Goal: Task Accomplishment & Management: Use online tool/utility

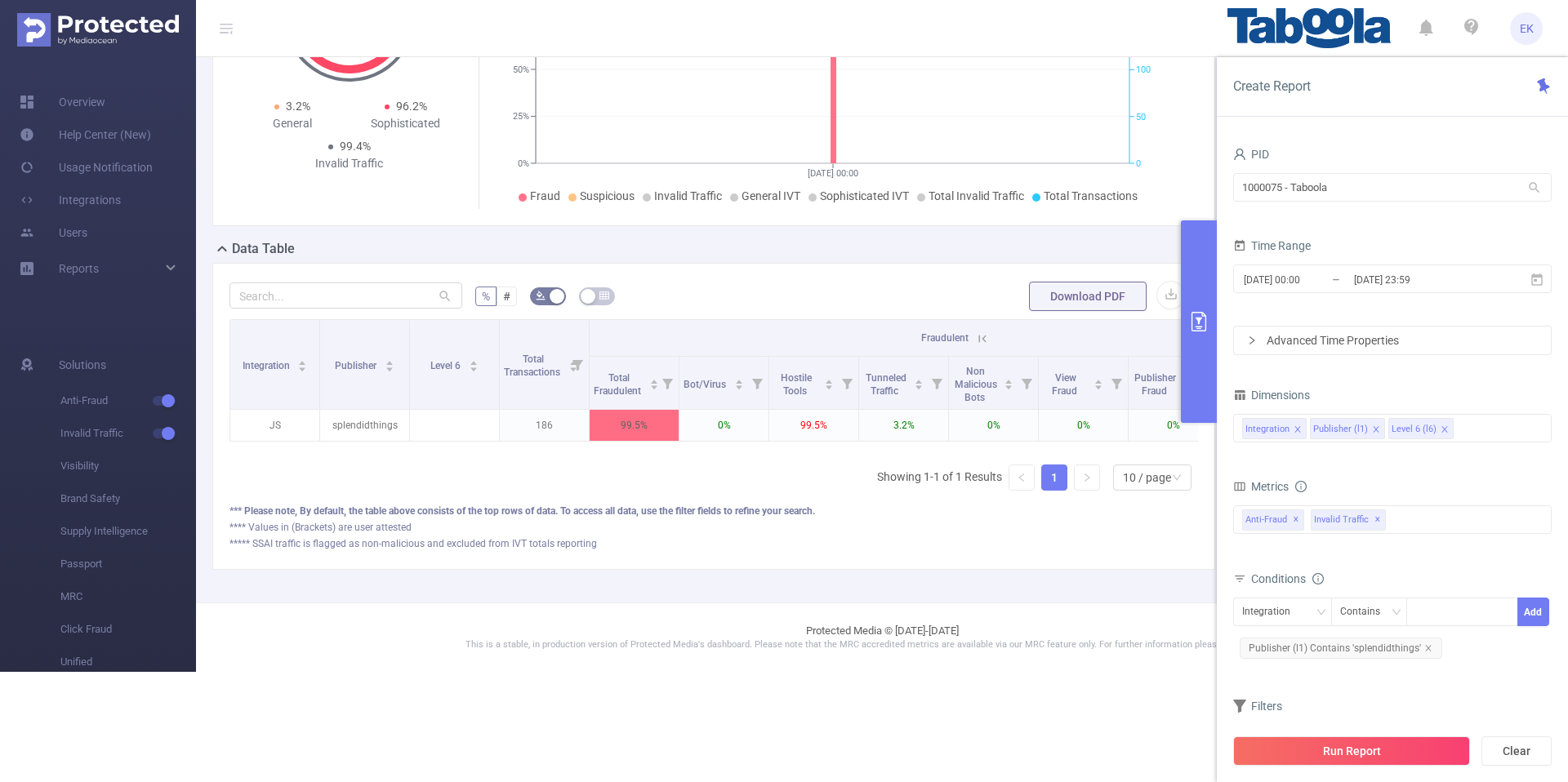
scroll to position [190, 0]
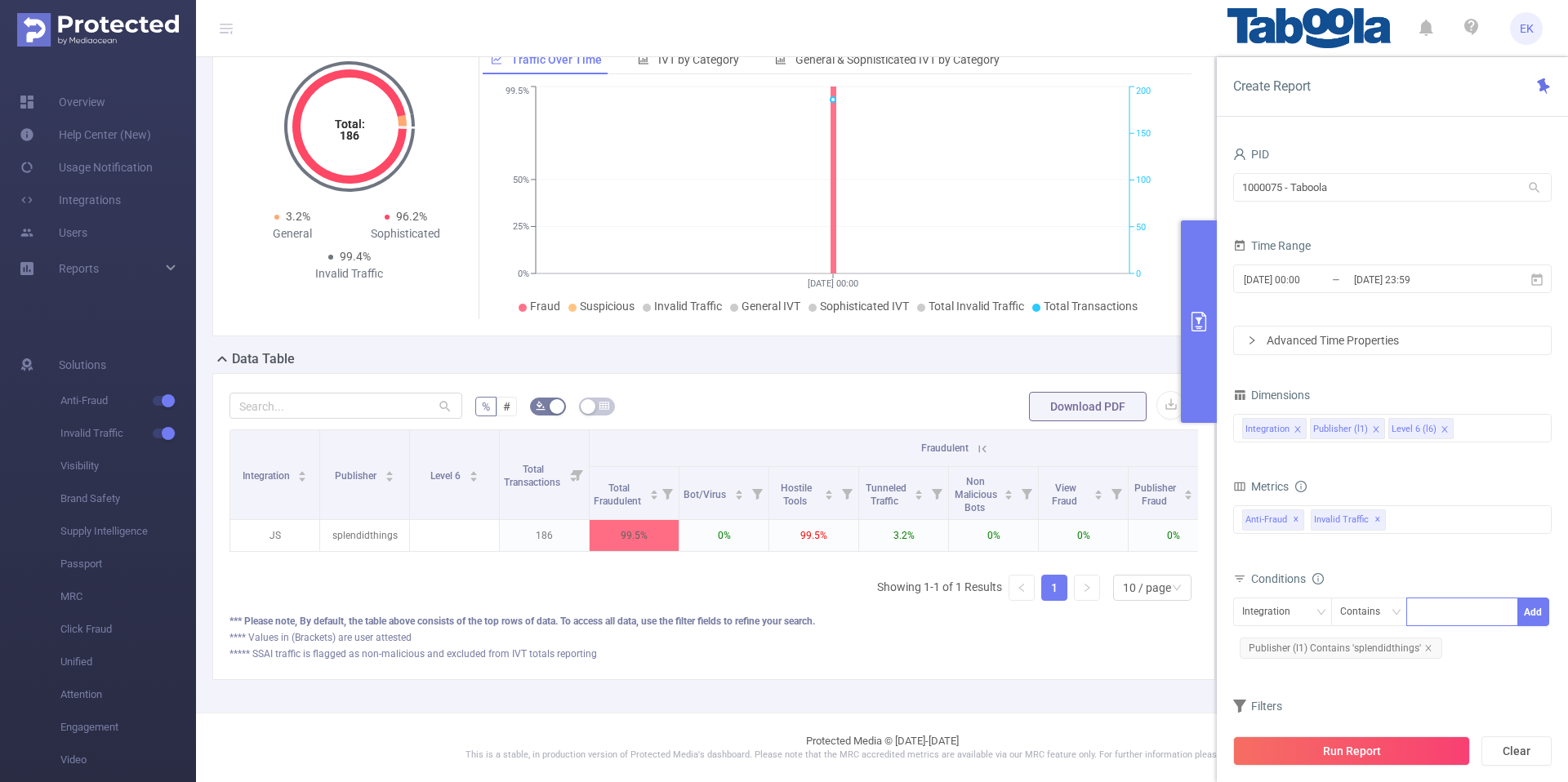
click at [1484, 618] on div at bounding box center [1462, 612] width 94 height 27
paste input "brightwhiskchannel"
type input "brightwhiskchannel"
click at [1286, 625] on div "Integration" at bounding box center [1272, 612] width 59 height 27
click at [1278, 669] on li "Publisher (l1)" at bounding box center [1282, 672] width 99 height 26
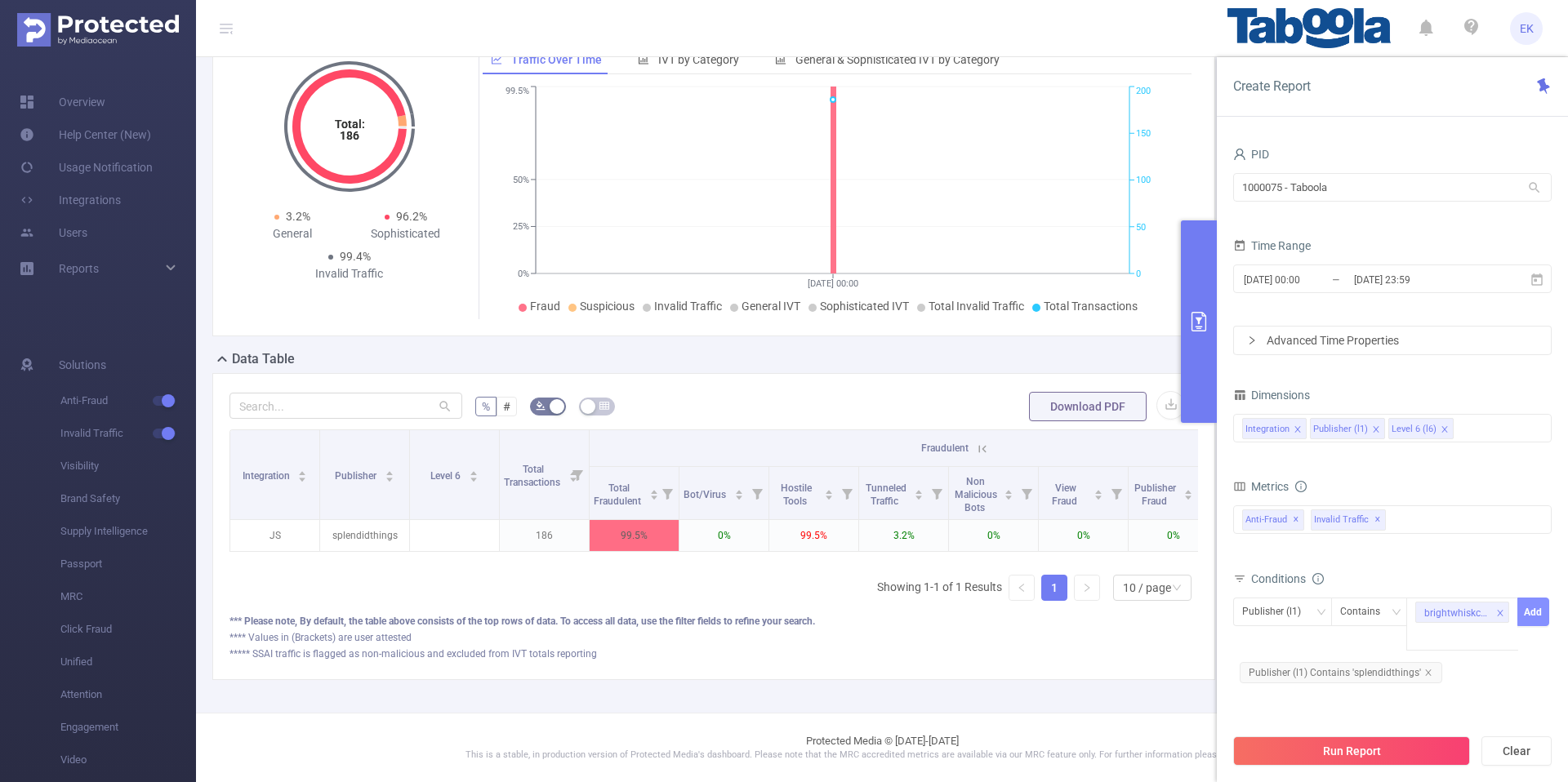
click at [1543, 610] on button "Add" at bounding box center [1533, 612] width 31 height 29
click at [1427, 647] on icon "icon: close" at bounding box center [1428, 648] width 8 height 8
click at [1381, 762] on button "Run Report" at bounding box center [1352, 751] width 237 height 30
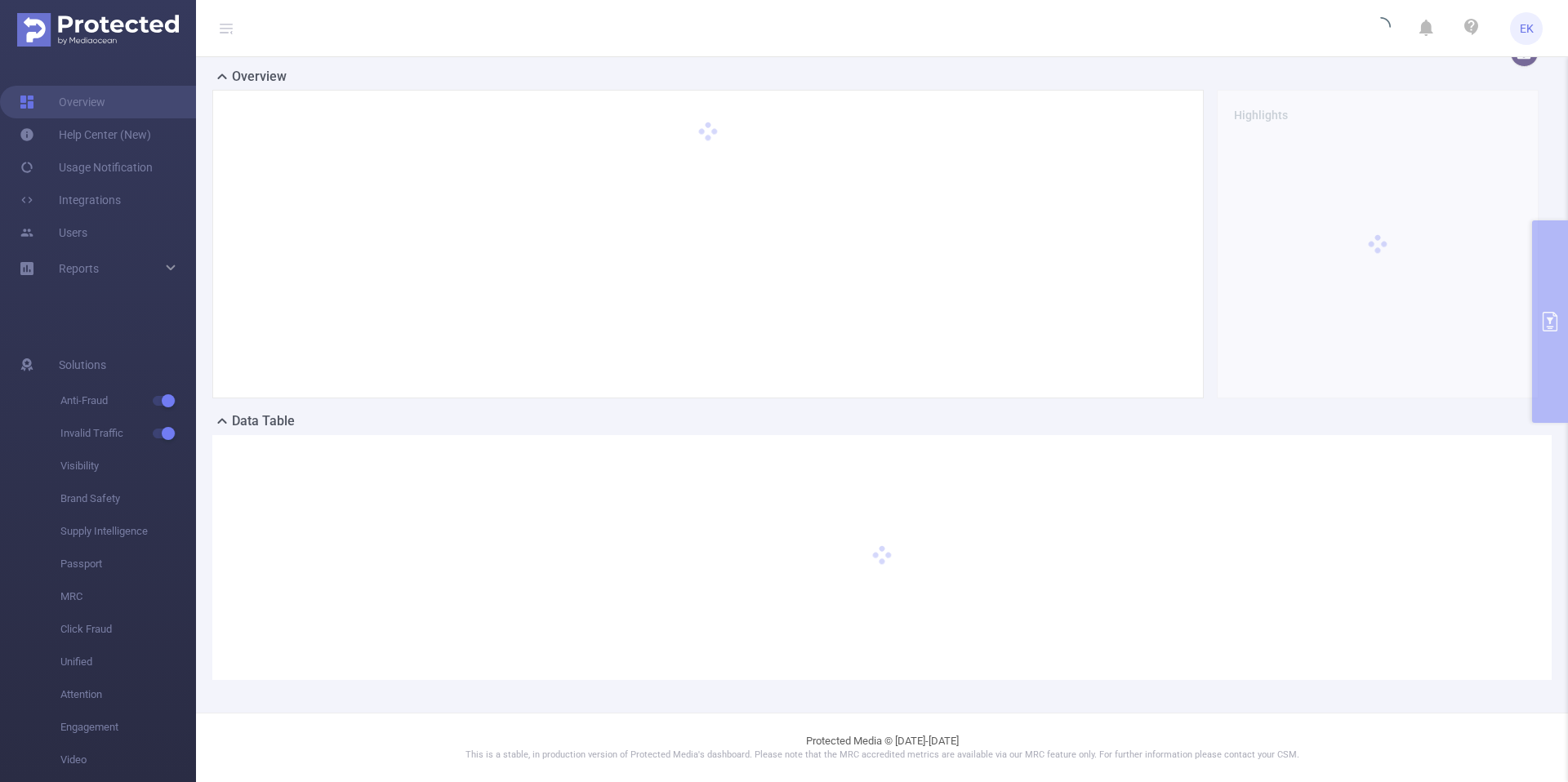
scroll to position [0, 0]
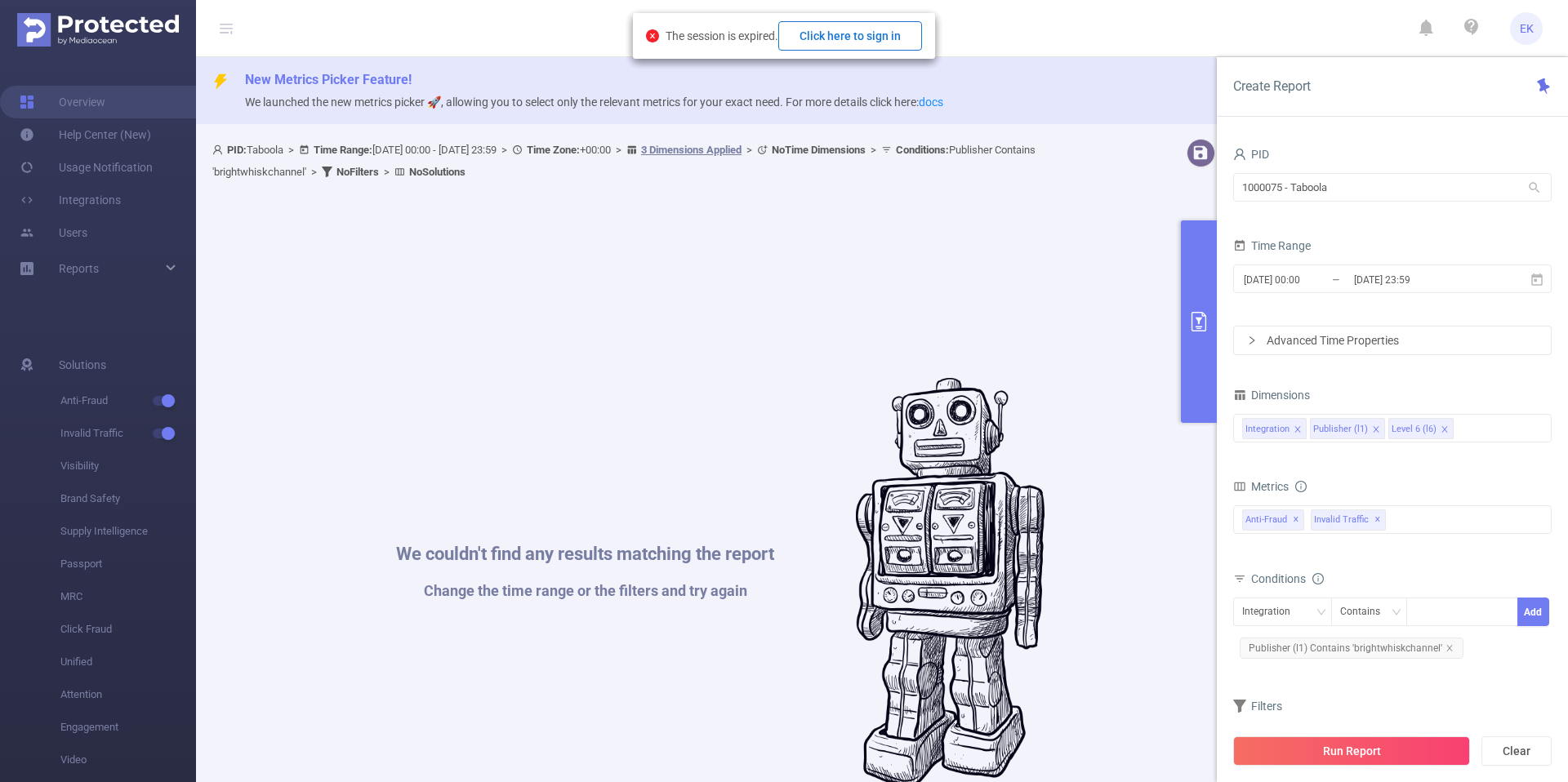
click at [859, 43] on button "Click here to sign in" at bounding box center [850, 36] width 144 height 30
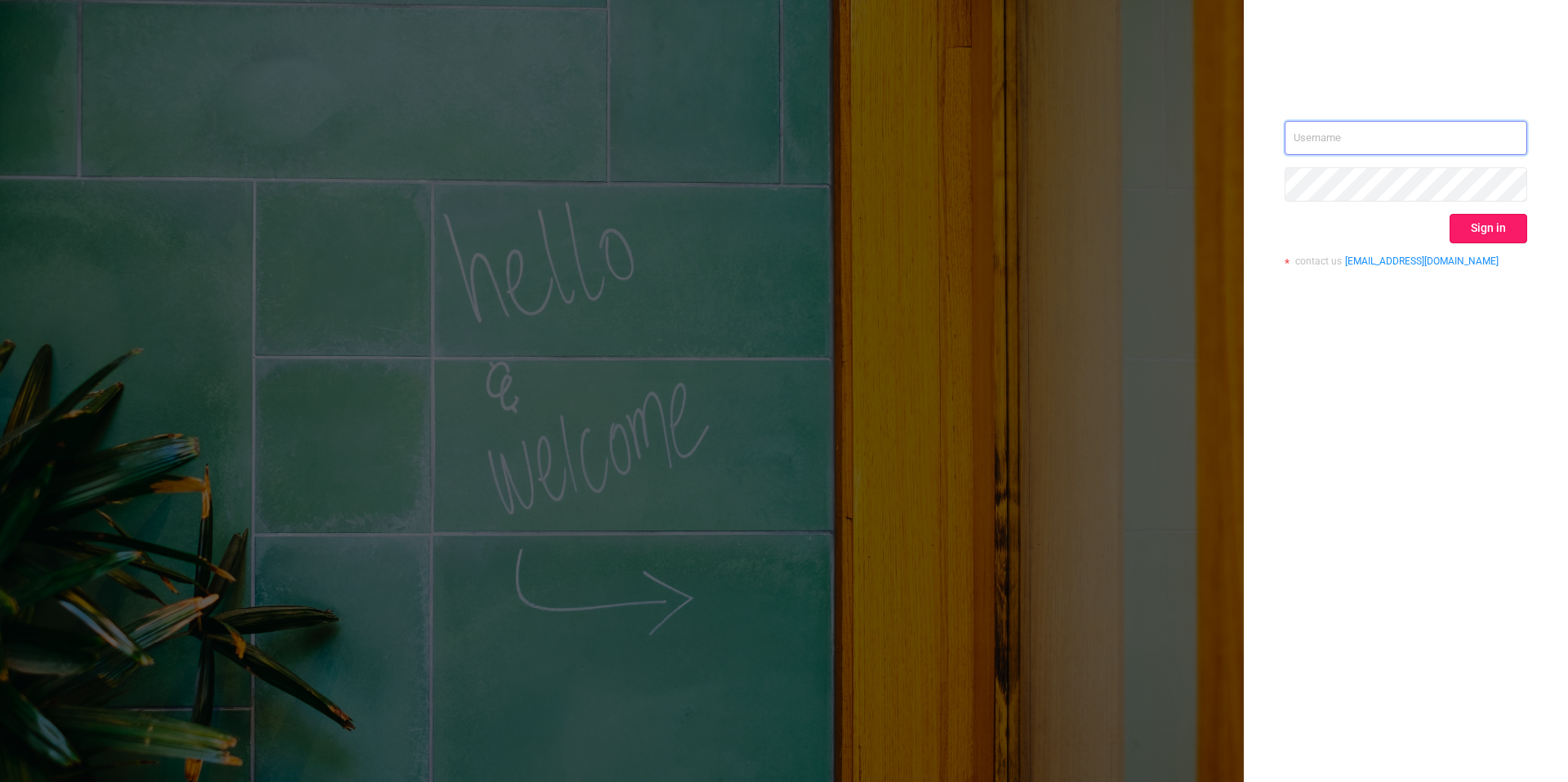
type input "elad.k@taboola.com"
click at [1487, 225] on button "Sign in" at bounding box center [1489, 228] width 77 height 30
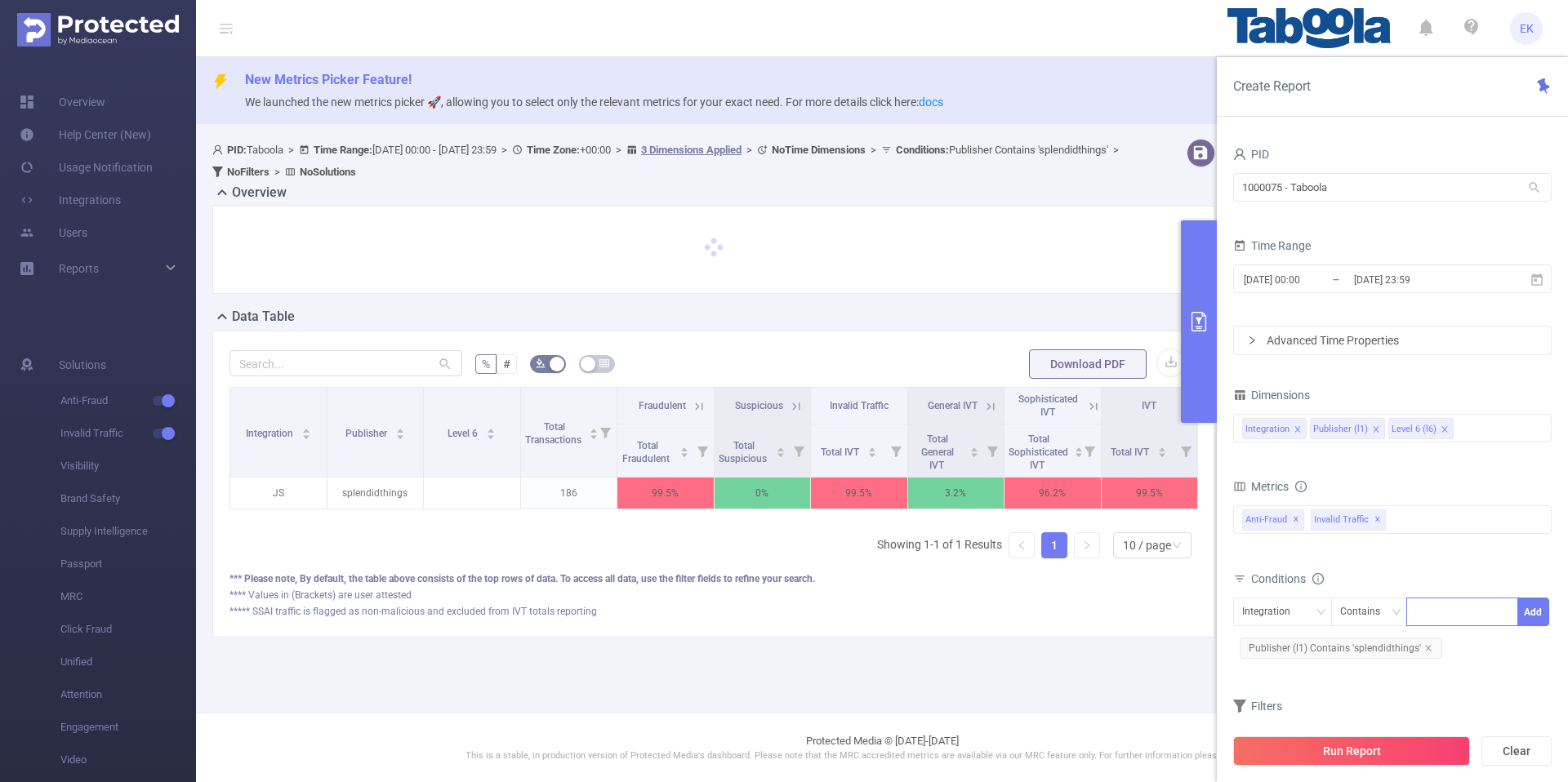
click at [1468, 614] on div at bounding box center [1462, 612] width 94 height 27
paste input "brightwhiskchannel"
type input "brightwhiskchannel"
click at [1462, 644] on li "brightwhiskchannel" at bounding box center [1474, 646] width 136 height 26
click at [1296, 625] on div "Integration" at bounding box center [1272, 612] width 59 height 27
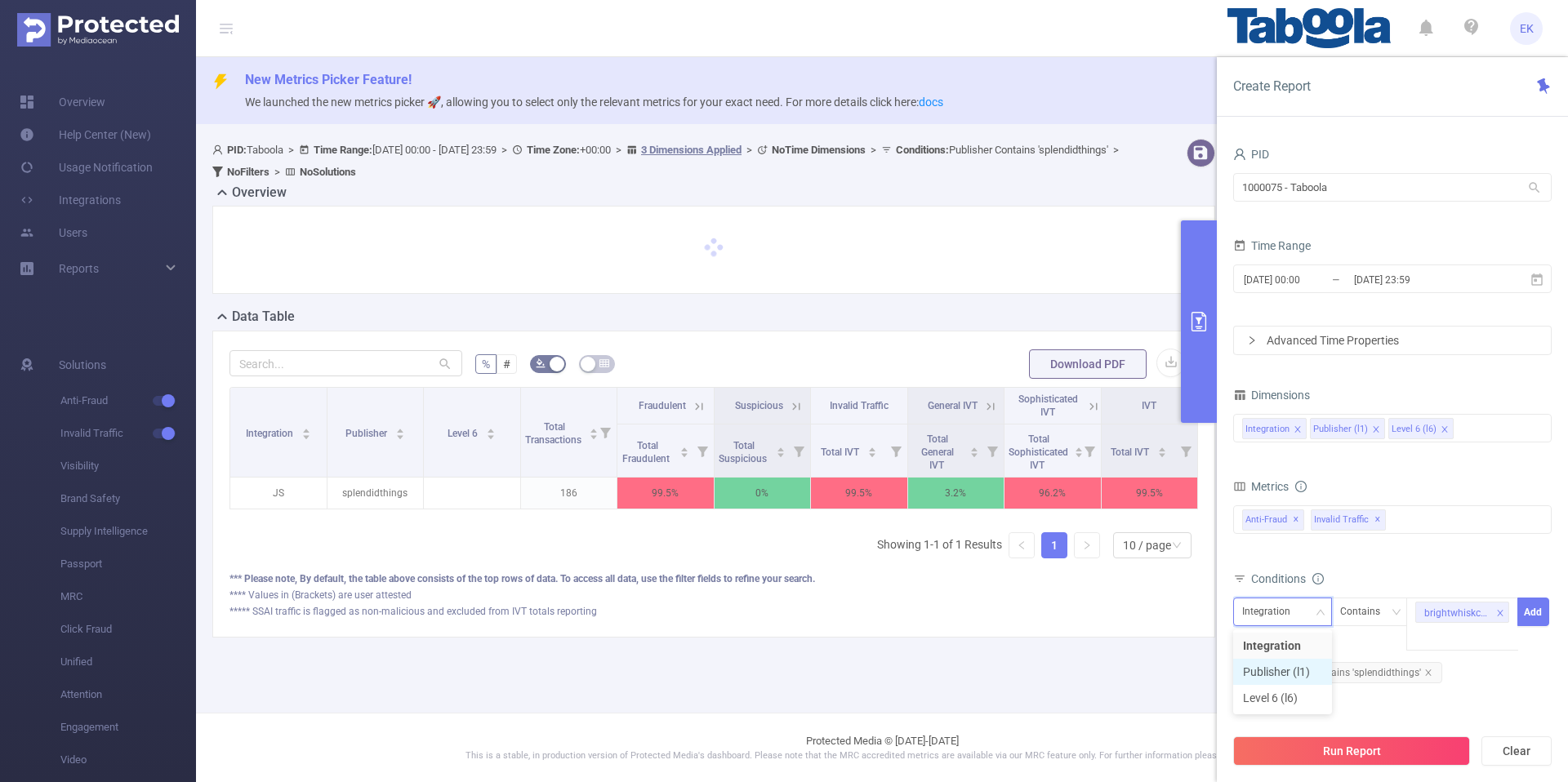
click at [1291, 670] on li "Publisher (l1)" at bounding box center [1282, 672] width 99 height 26
click at [1536, 612] on button "Add" at bounding box center [1533, 612] width 31 height 29
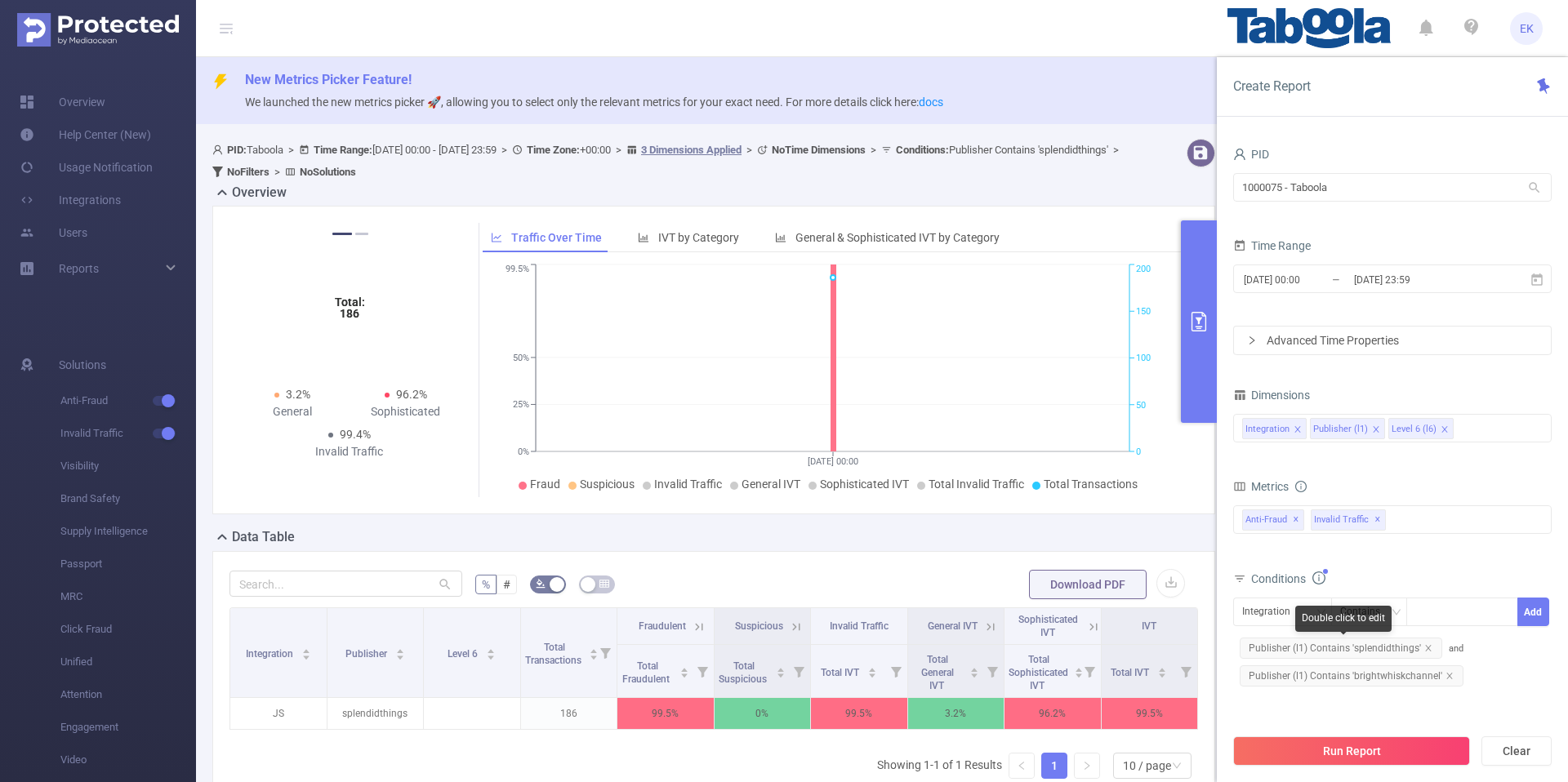
click at [1424, 646] on icon "icon: close" at bounding box center [1428, 648] width 8 height 8
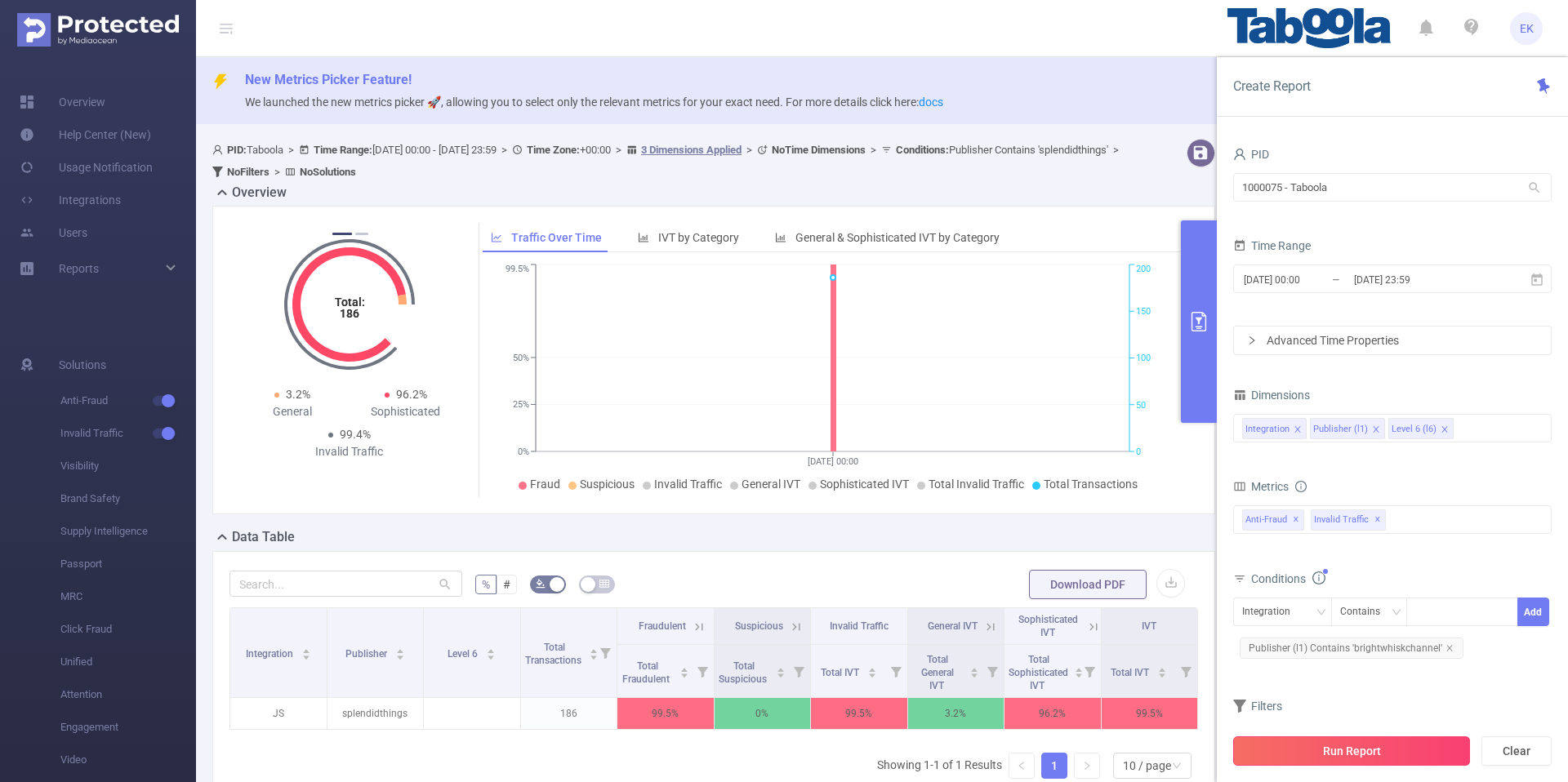
click at [1369, 749] on button "Run Report" at bounding box center [1352, 751] width 237 height 30
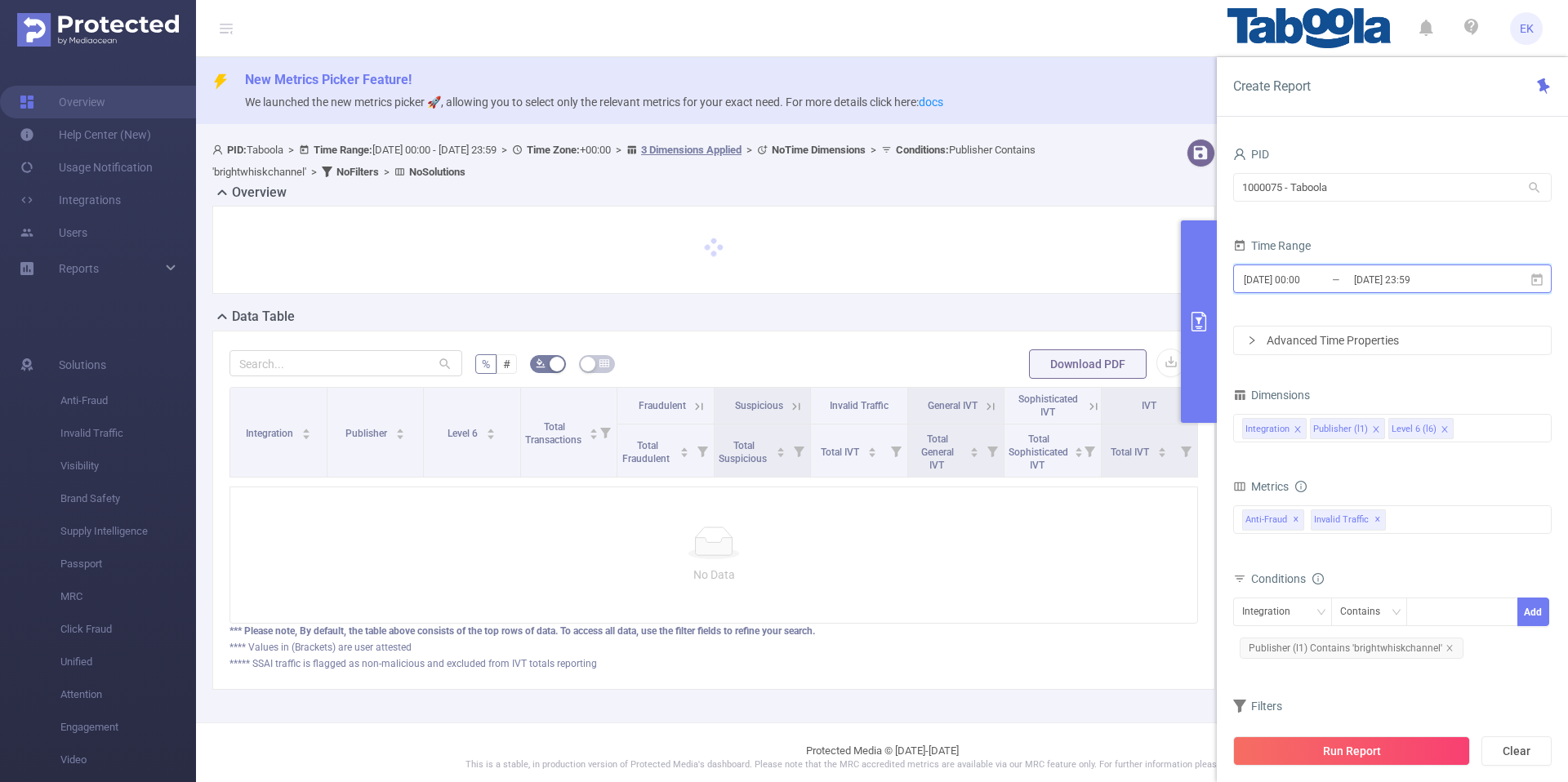
click at [1535, 278] on icon at bounding box center [1537, 279] width 12 height 13
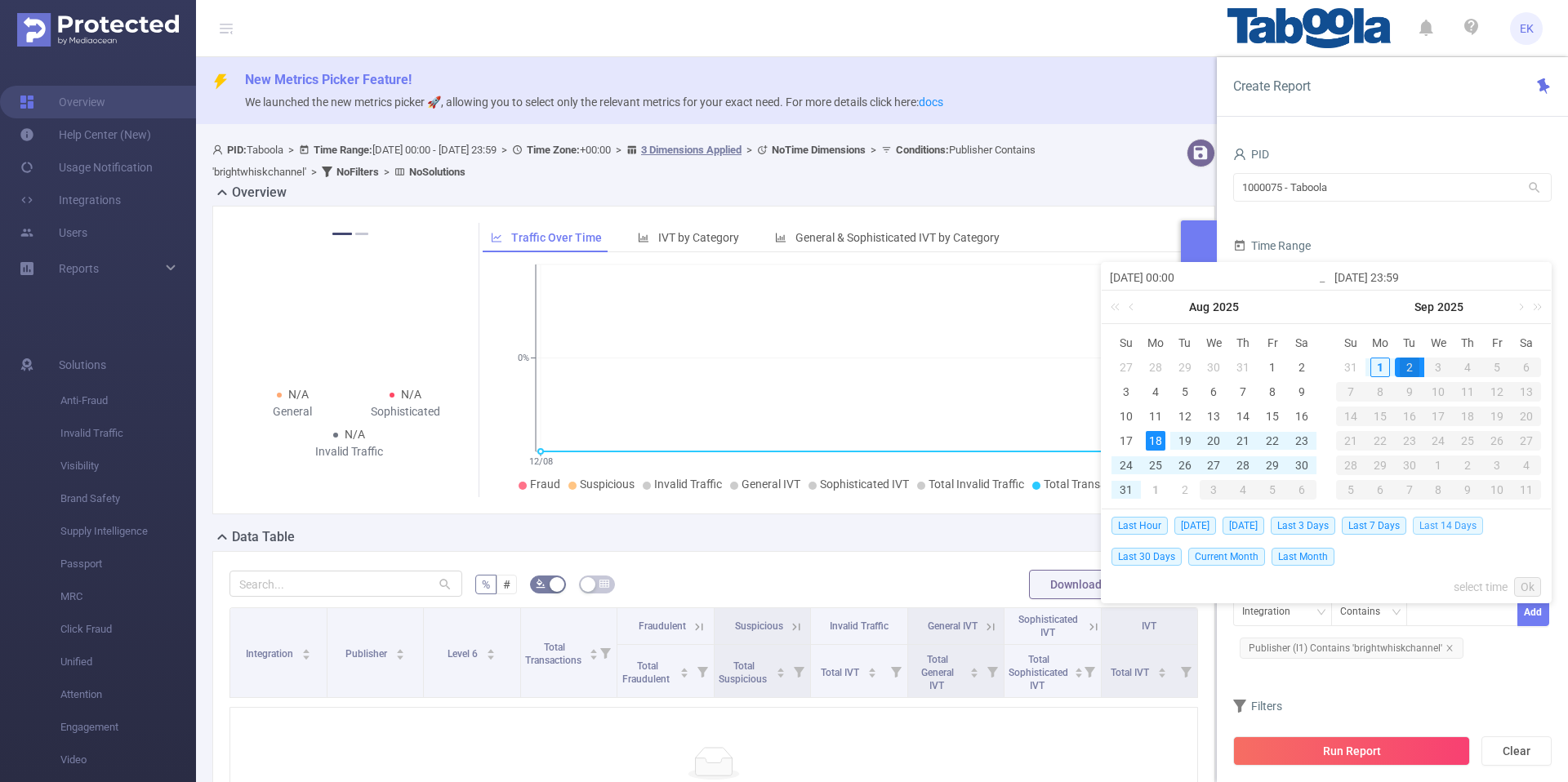
click at [1448, 530] on span "Last 14 Days" at bounding box center [1449, 526] width 70 height 18
type input "2025-08-18 00:00"
type input "2025-09-01 23:59"
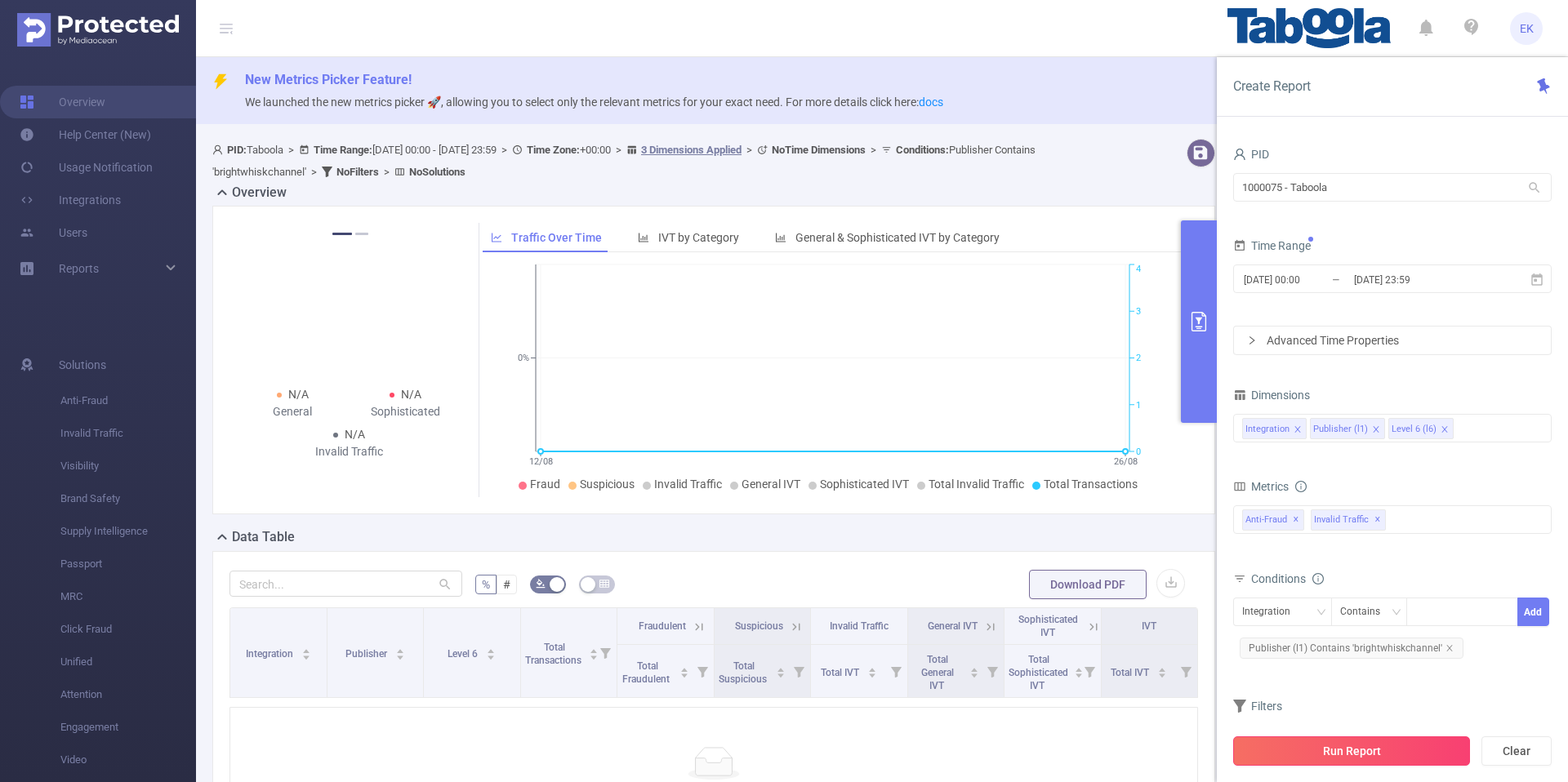
click at [1382, 753] on button "Run Report" at bounding box center [1352, 751] width 237 height 30
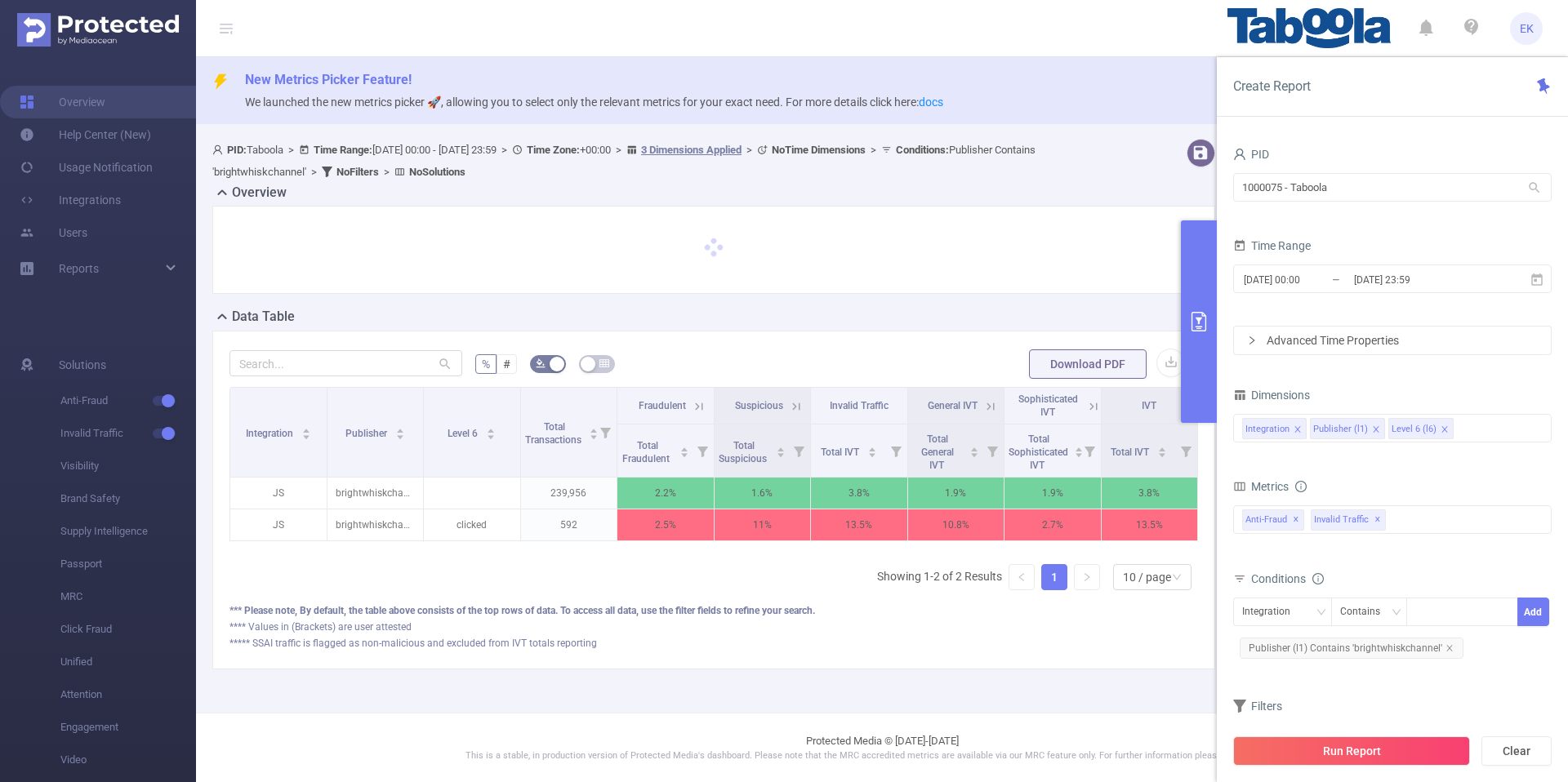
click at [789, 405] on icon at bounding box center [797, 407] width 14 height 14
